Goal: Find specific page/section: Find specific page/section

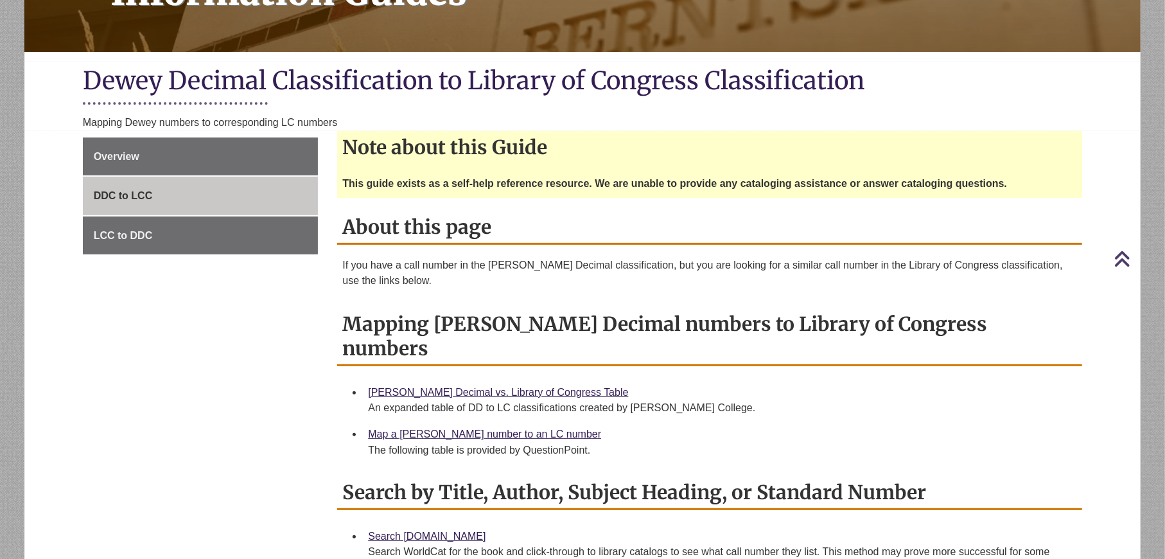
scroll to position [257, 0]
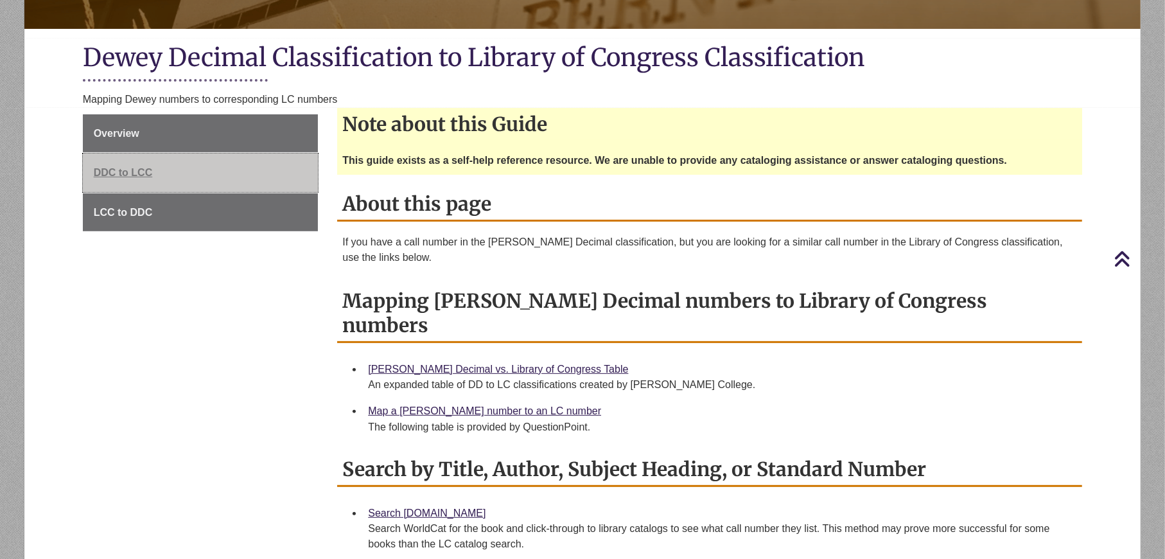
click at [143, 169] on span "DDC to LCC" at bounding box center [123, 172] width 59 height 11
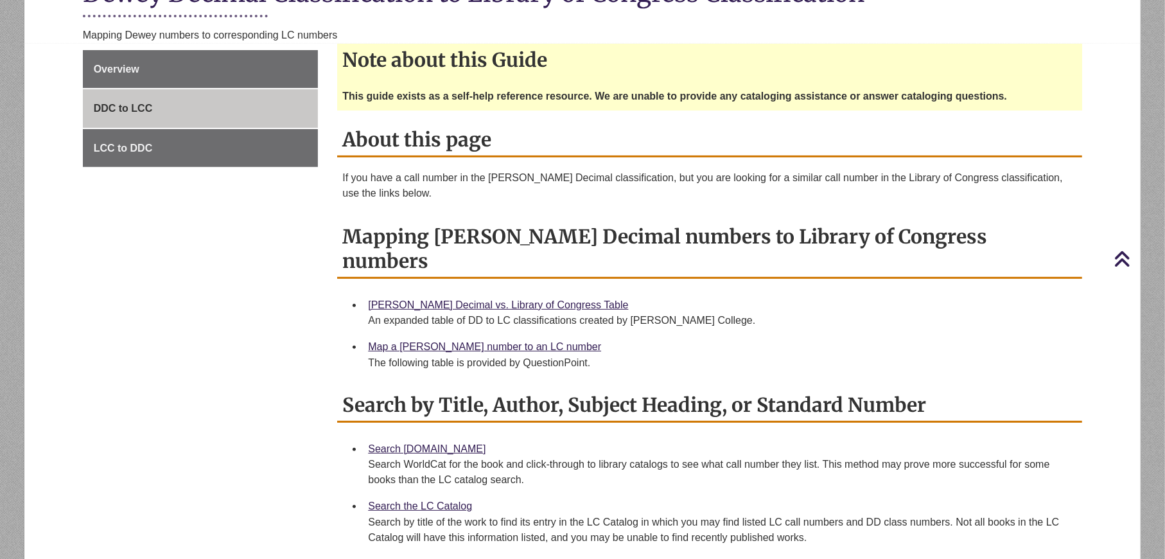
scroll to position [257, 0]
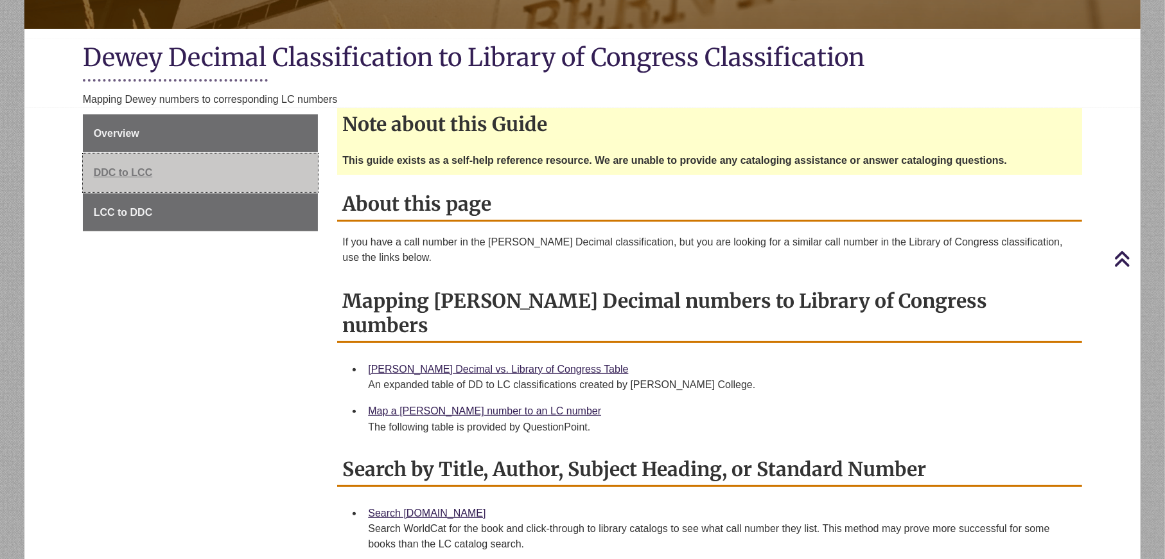
click at [141, 159] on link "DDC to LCC" at bounding box center [201, 172] width 236 height 39
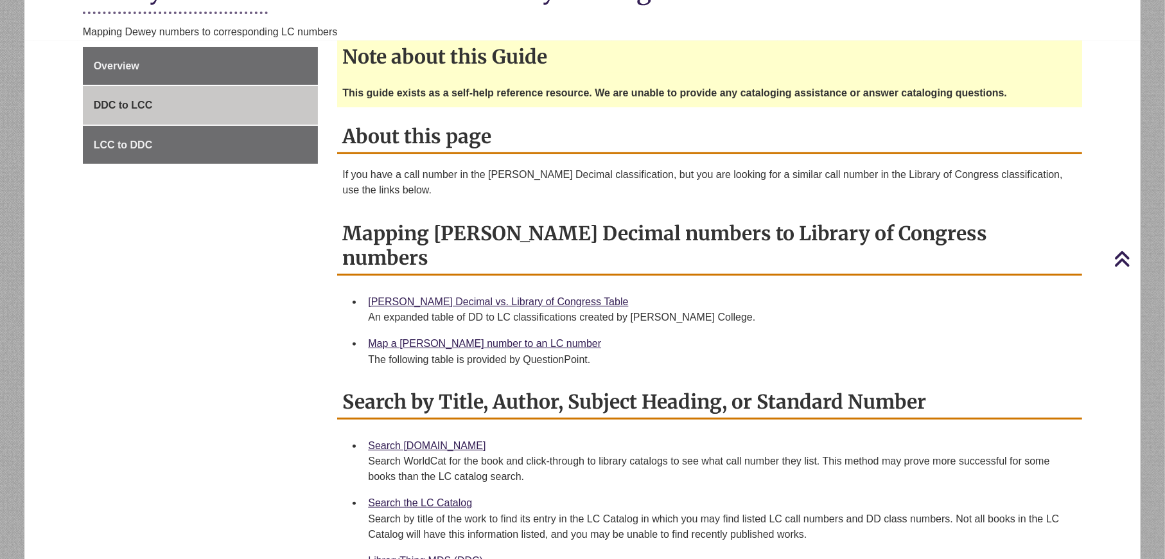
scroll to position [321, 0]
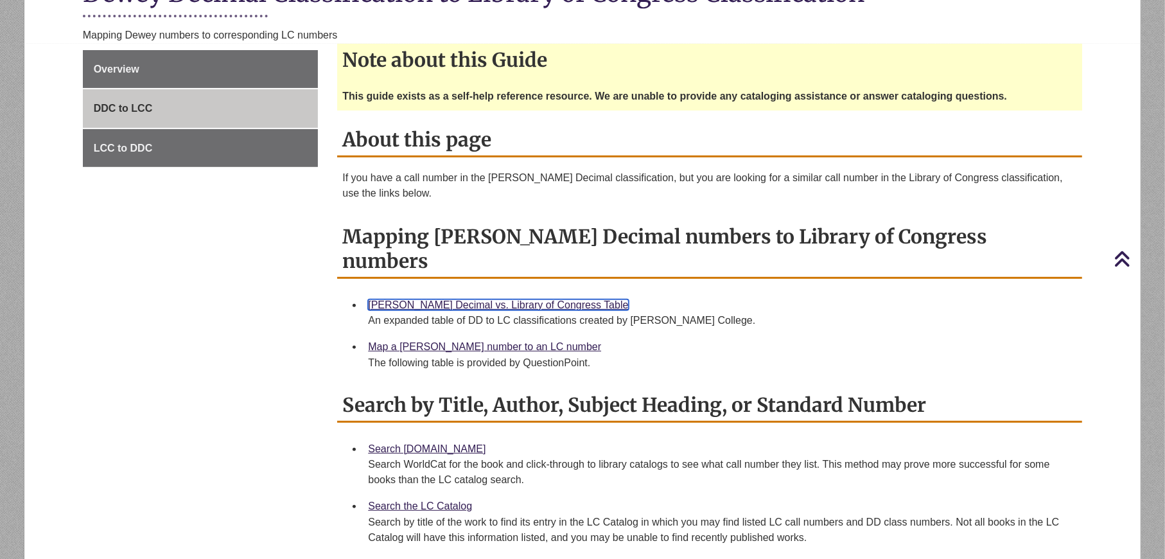
click at [438, 299] on link "[PERSON_NAME] Decimal vs. Library of Congress Table" at bounding box center [498, 304] width 260 height 11
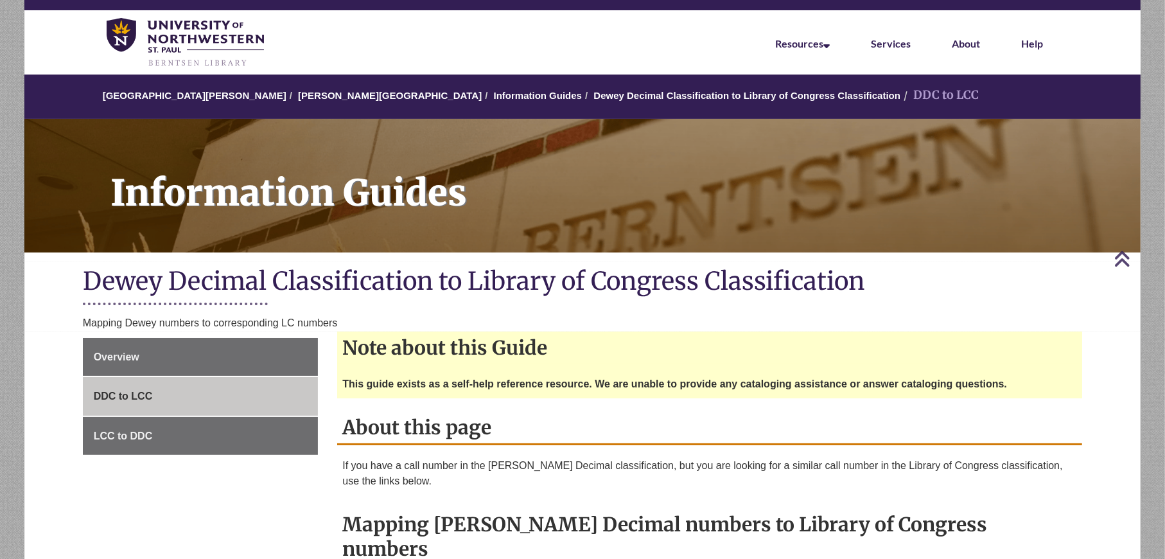
scroll to position [0, 0]
